Goal: Information Seeking & Learning: Find specific page/section

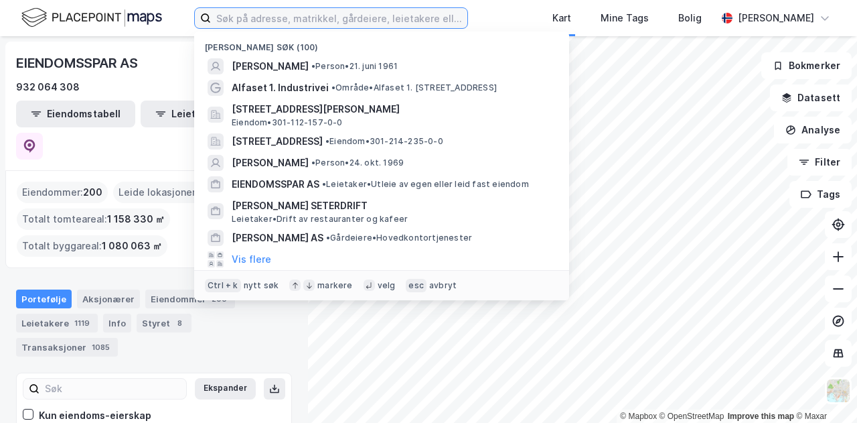
click at [394, 19] on input at bounding box center [339, 18] width 256 height 20
paste input "[STREET_ADDRESS]"
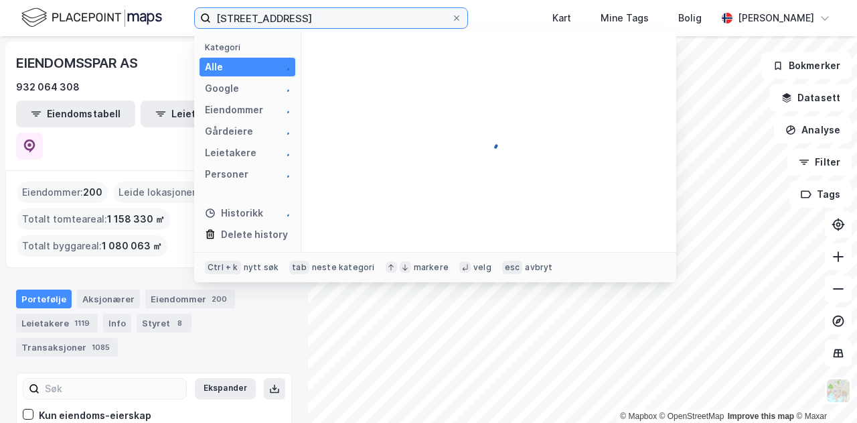
type input "[STREET_ADDRESS]"
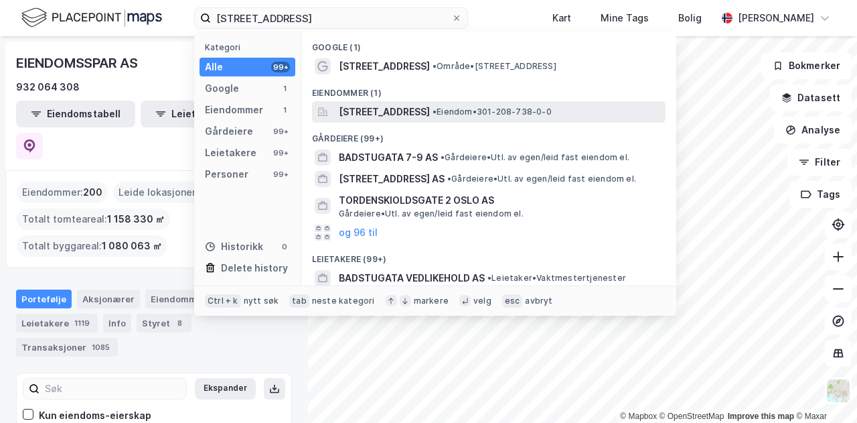
click at [427, 115] on span "[STREET_ADDRESS]" at bounding box center [384, 112] width 91 height 16
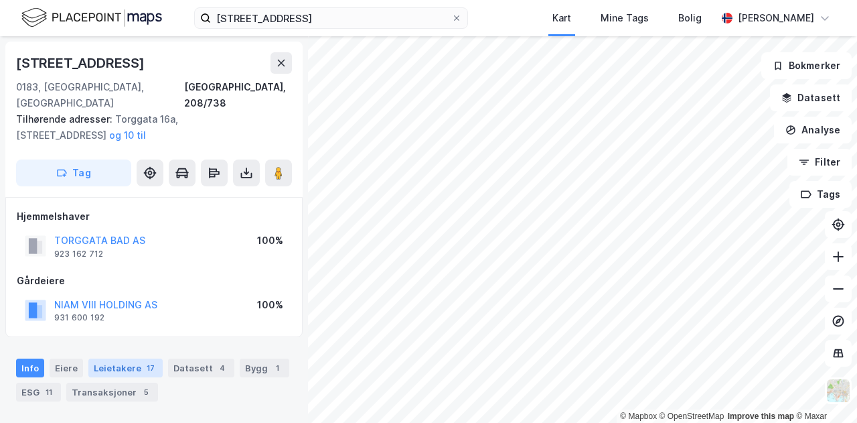
click at [127, 358] on div "Leietakere 17" at bounding box center [125, 367] width 74 height 19
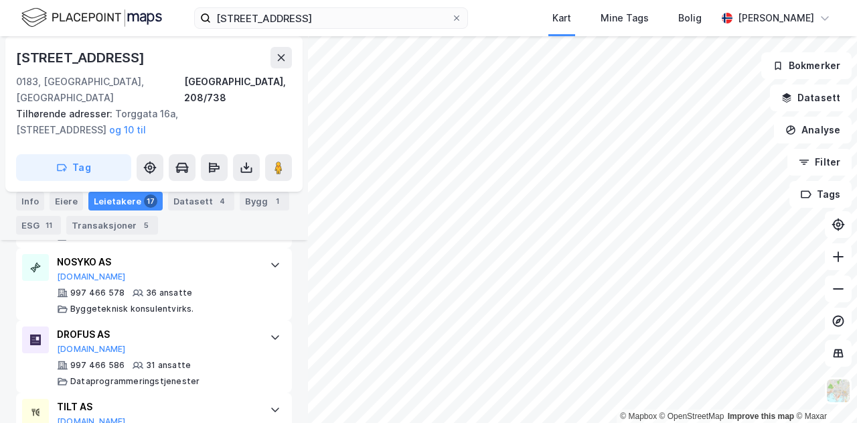
scroll to position [755, 0]
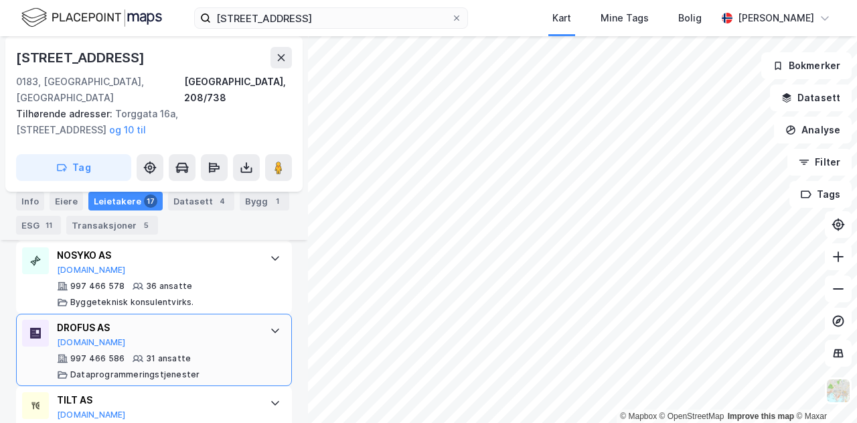
click at [147, 319] on div "DROFUS AS" at bounding box center [157, 327] width 200 height 16
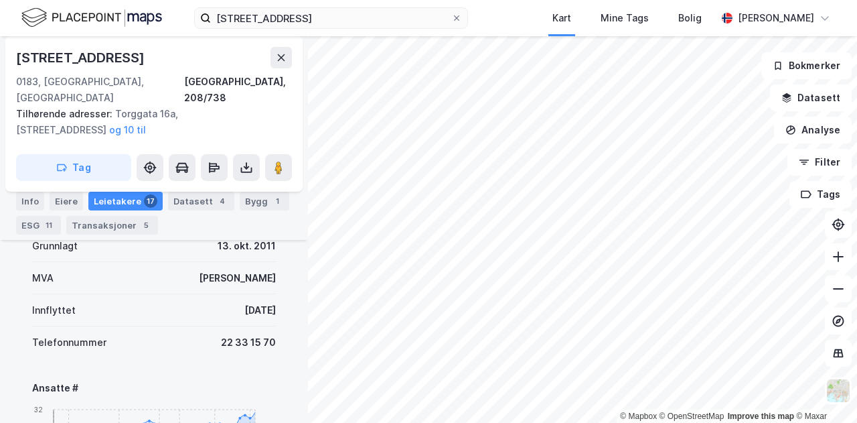
scroll to position [972, 0]
